Goal: Information Seeking & Learning: Learn about a topic

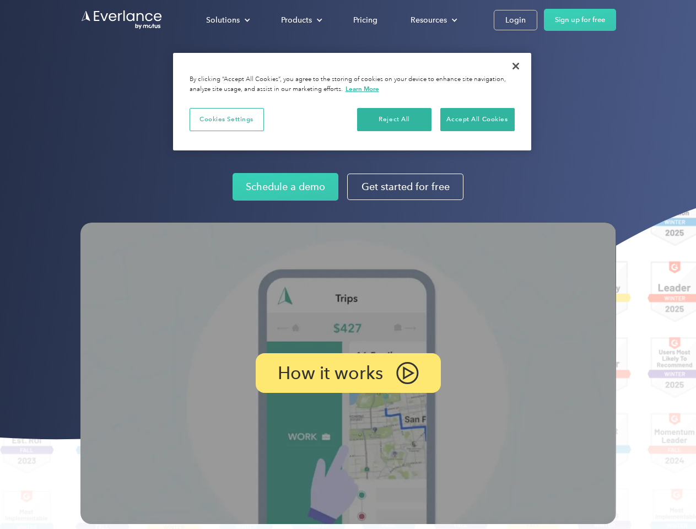
click at [348, 264] on img at bounding box center [347, 373] width 535 height 301
click at [227, 20] on div "Solutions" at bounding box center [223, 20] width 34 height 14
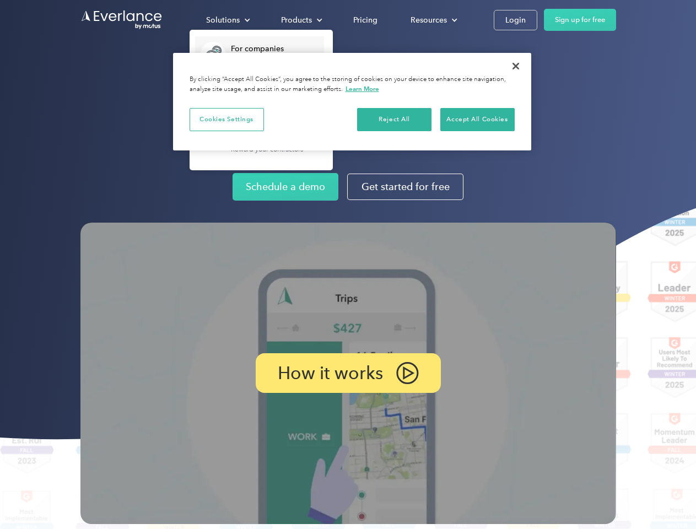
click at [300, 20] on div "Products" at bounding box center [296, 20] width 31 height 14
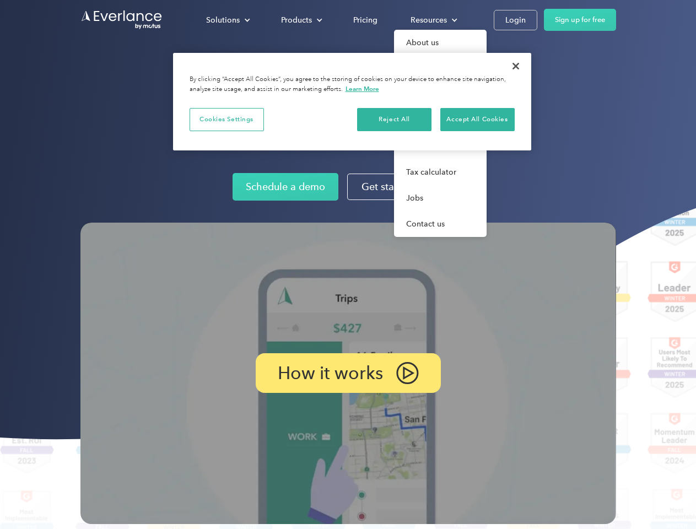
click at [432, 20] on div "Resources" at bounding box center [428, 20] width 36 height 14
click at [348, 373] on p "How it works" at bounding box center [330, 372] width 105 height 13
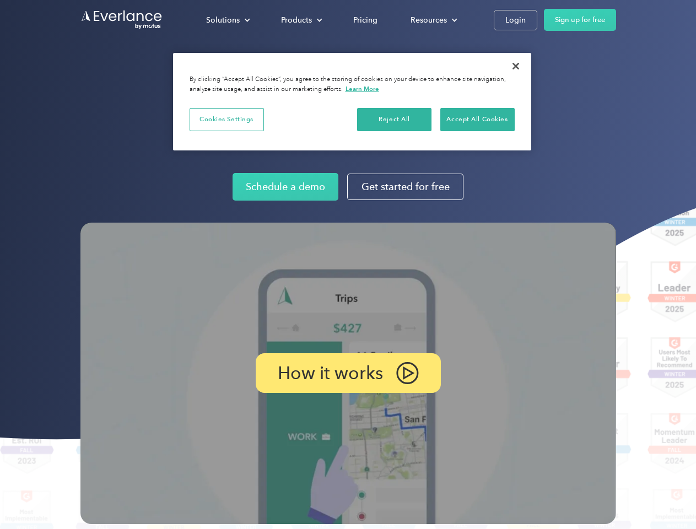
click at [226, 119] on button "Cookies Settings" at bounding box center [226, 119] width 74 height 23
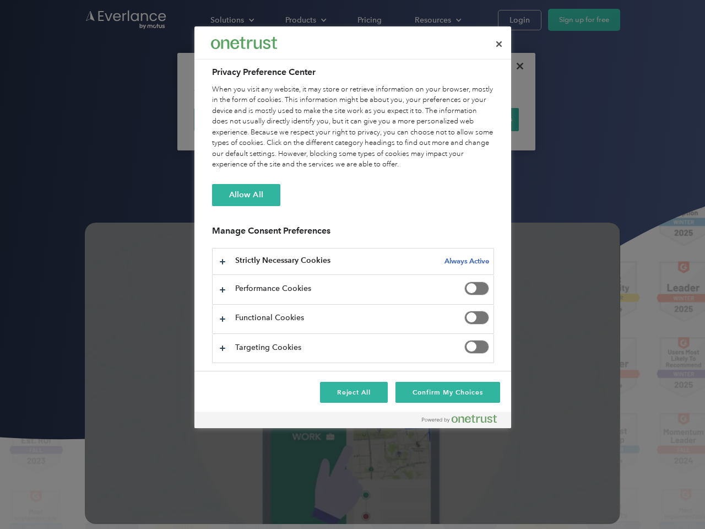
click at [394, 119] on div "When you visit any website, it may store or retrieve information on your browse…" at bounding box center [353, 127] width 282 height 86
click at [477, 119] on div "When you visit any website, it may store or retrieve information on your browse…" at bounding box center [353, 127] width 282 height 86
click at [516, 66] on div at bounding box center [352, 264] width 705 height 529
